Goal: Find contact information: Find contact information

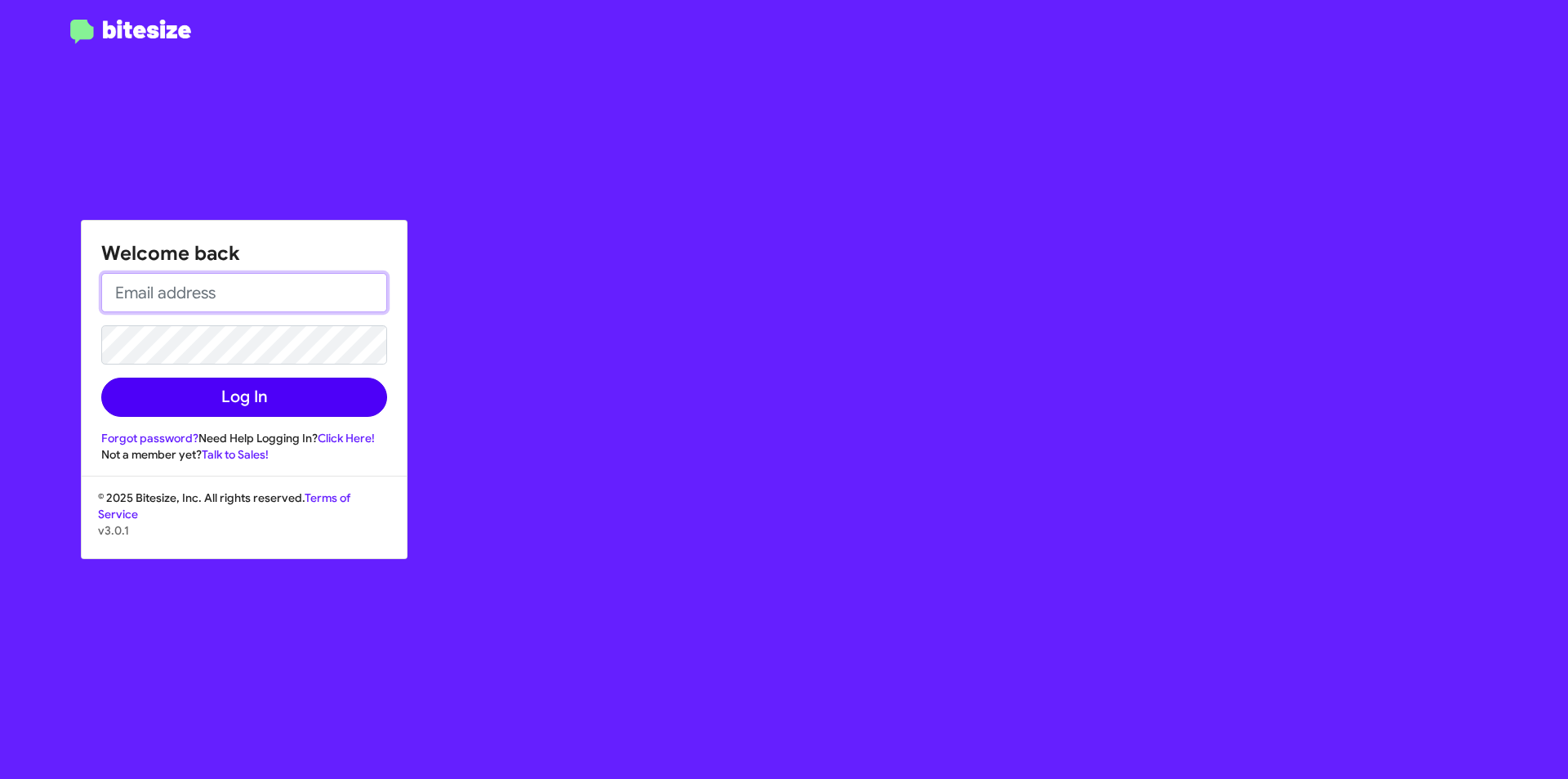
type input "[EMAIL_ADDRESS][DOMAIN_NAME]"
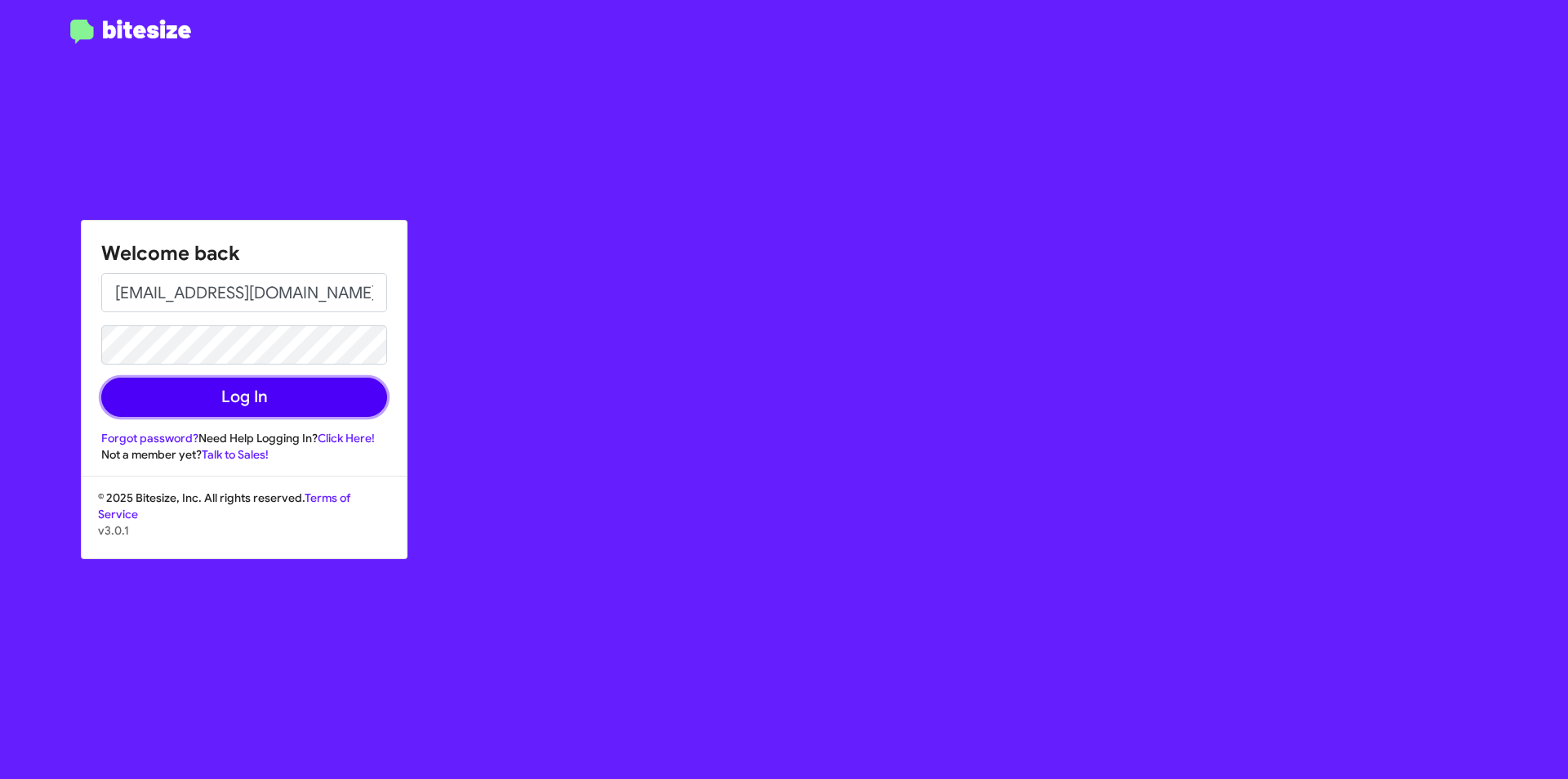
click at [302, 399] on button "Log In" at bounding box center [244, 397] width 286 height 39
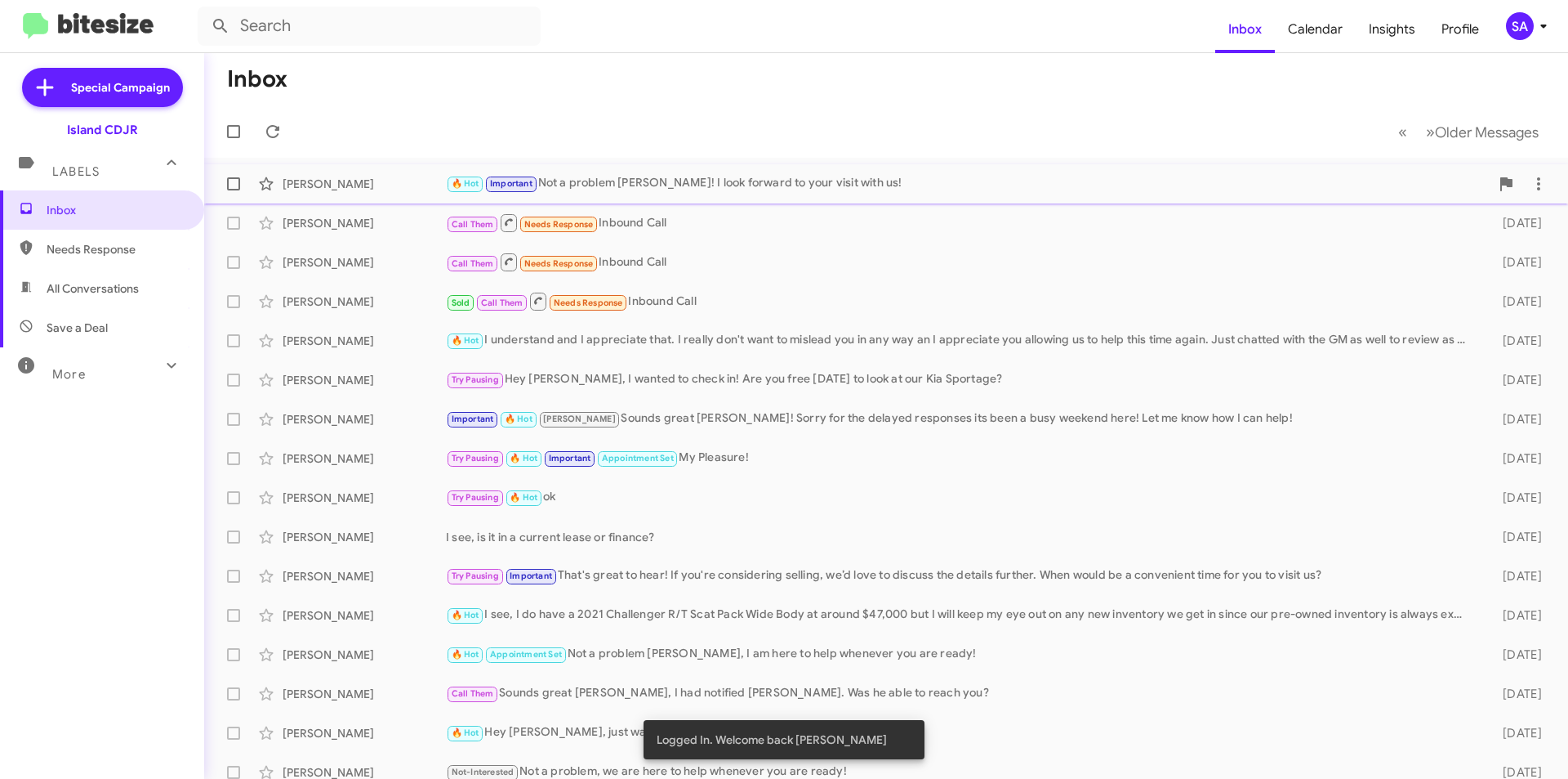
click at [355, 194] on div "[PERSON_NAME] 🔥 Hot Important Not a problem [PERSON_NAME]! I look forward to yo…" at bounding box center [885, 183] width 1337 height 32
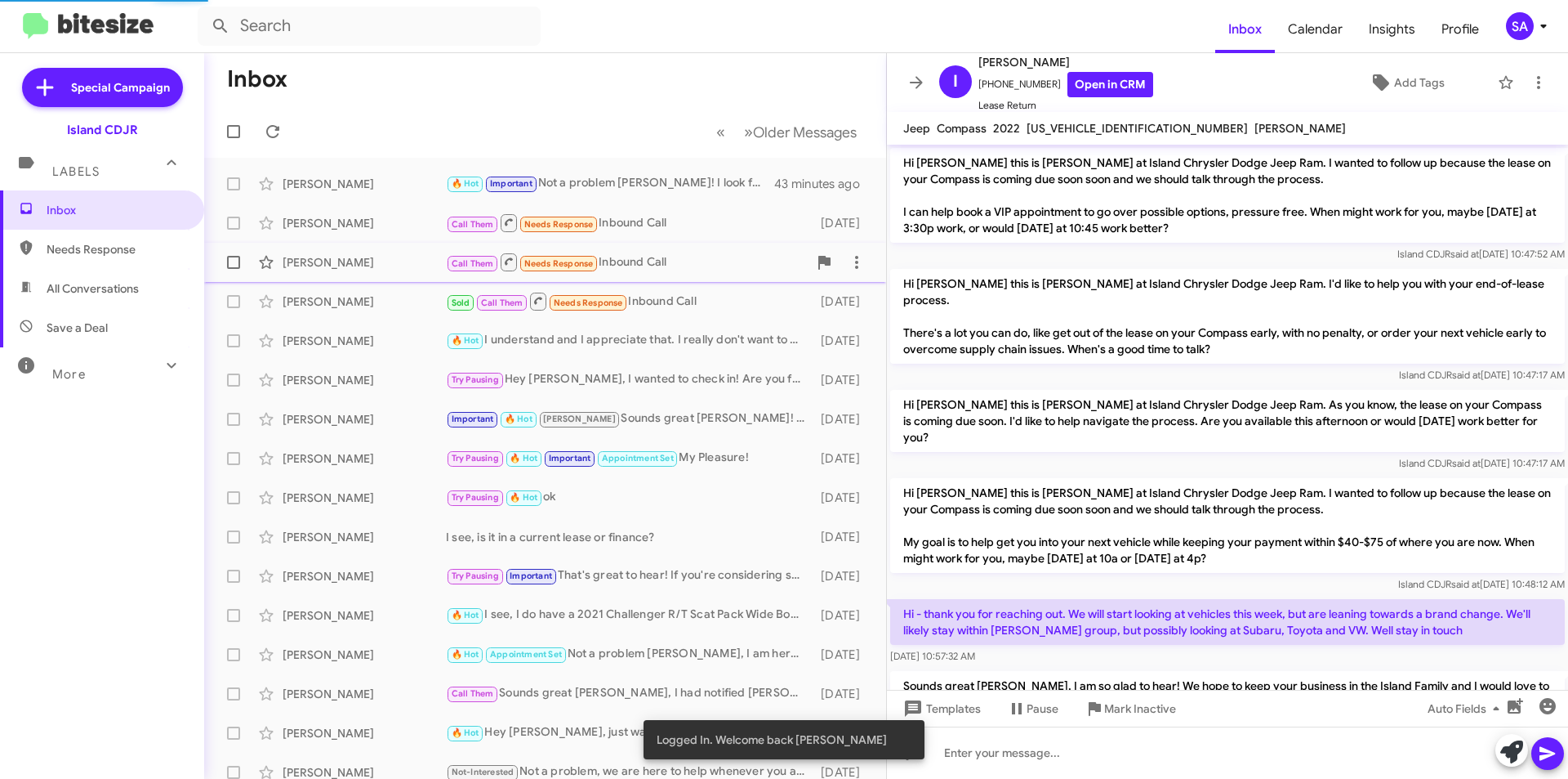
scroll to position [942, 0]
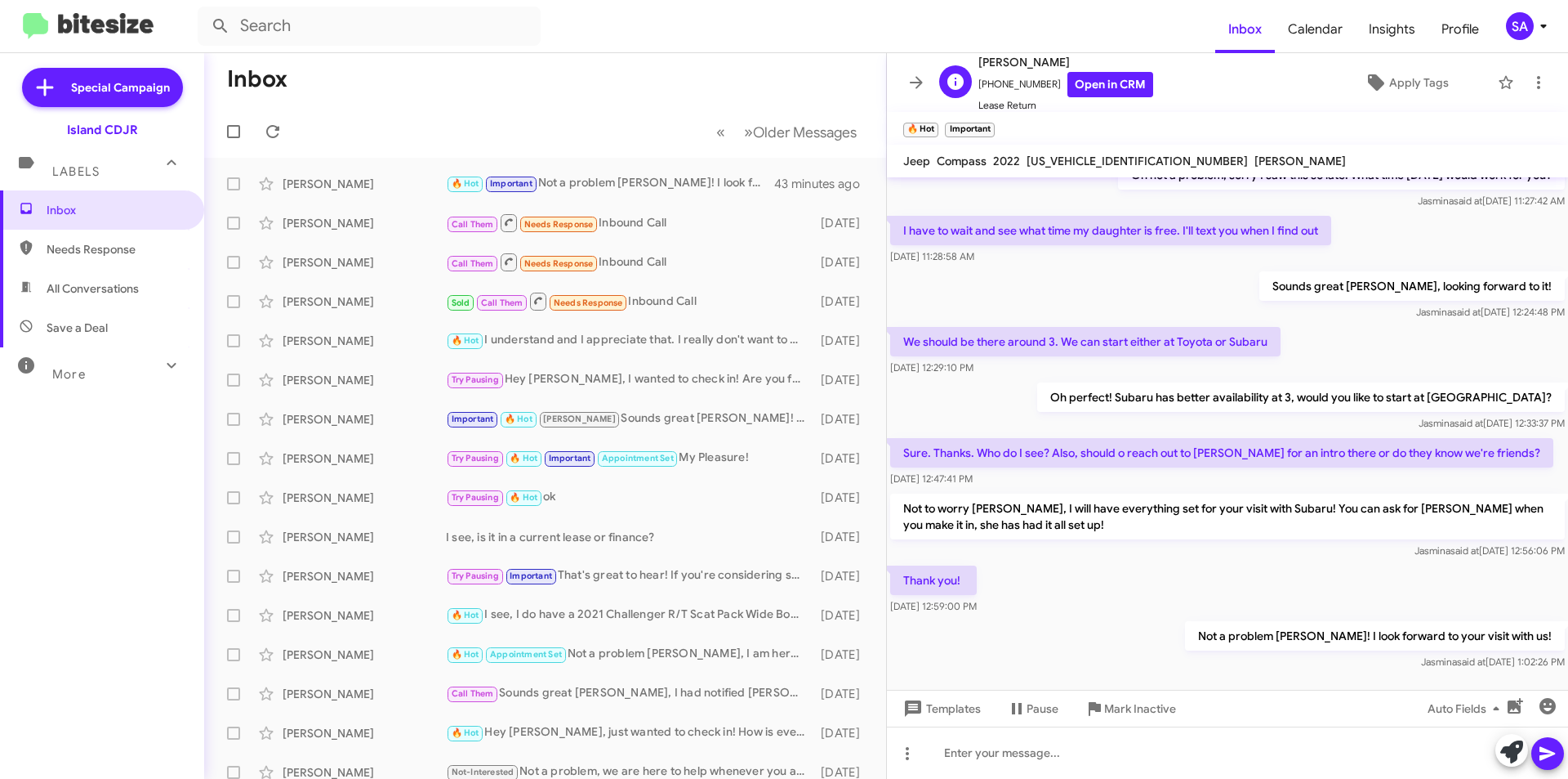
click at [999, 82] on span "[PHONE_NUMBER] Open in CRM" at bounding box center [1066, 85] width 175 height 25
click at [999, 80] on span "[PHONE_NUMBER] Open in CRM" at bounding box center [1066, 85] width 175 height 25
copy span "19174476013"
